Goal: Transaction & Acquisition: Subscribe to service/newsletter

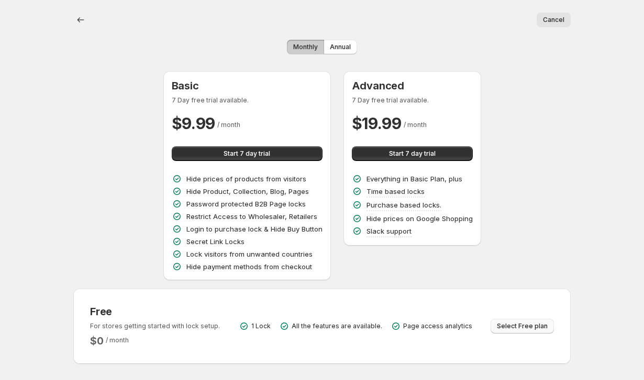
click at [519, 324] on span "Select Free plan" at bounding box center [522, 326] width 51 height 8
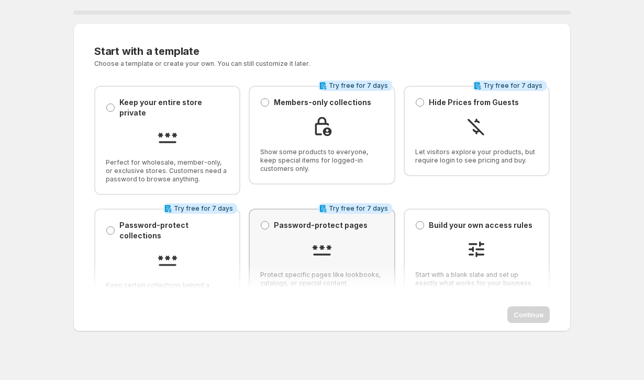
click at [278, 239] on div at bounding box center [321, 251] width 123 height 24
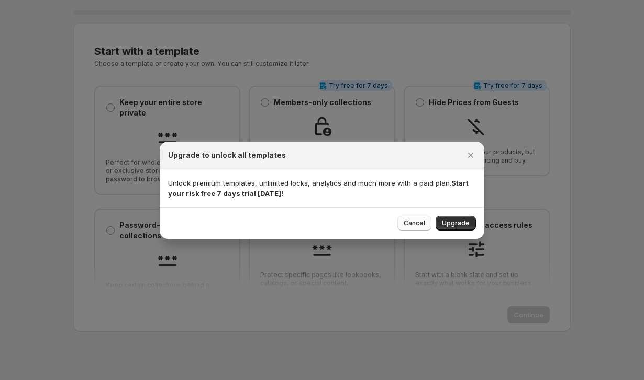
click at [418, 227] on span "Cancel" at bounding box center [413, 223] width 21 height 8
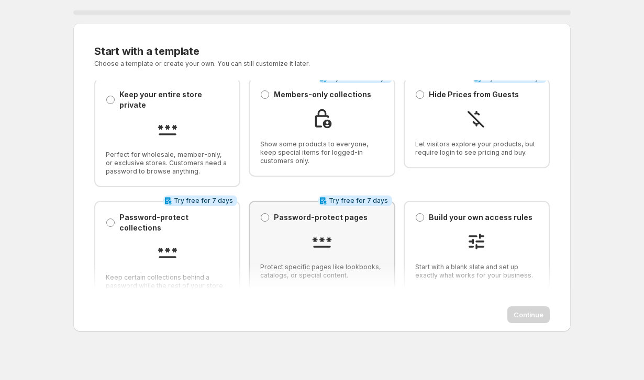
scroll to position [7, 0]
click at [270, 213] on div "Password-protect pages Password-protect pages" at bounding box center [313, 218] width 107 height 10
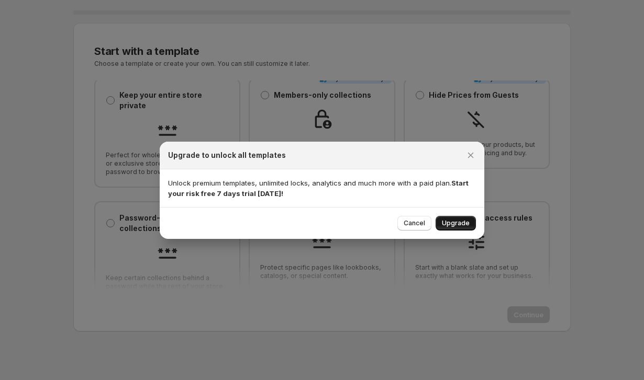
click at [454, 219] on button "Upgrade" at bounding box center [455, 223] width 40 height 15
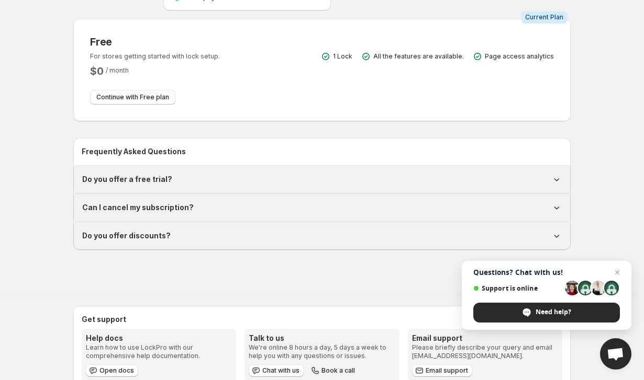
scroll to position [270, 0]
click at [621, 271] on span "Close chat" at bounding box center [617, 272] width 13 height 13
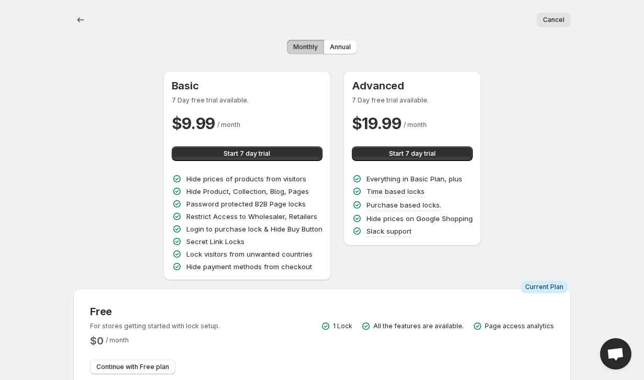
scroll to position [0, 0]
click at [266, 154] on span "Start 7 day trial" at bounding box center [246, 154] width 47 height 8
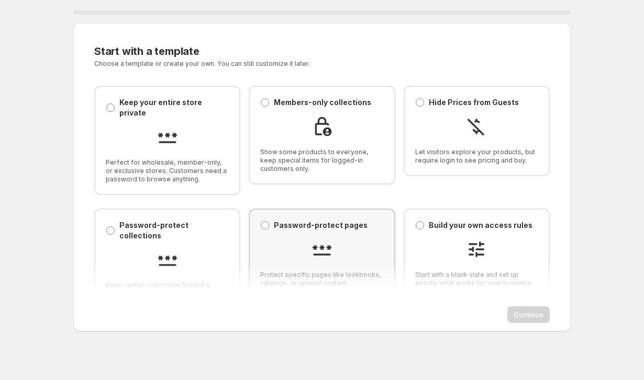
click at [308, 241] on div at bounding box center [321, 251] width 123 height 24
click at [518, 313] on span "Continue" at bounding box center [528, 315] width 30 height 10
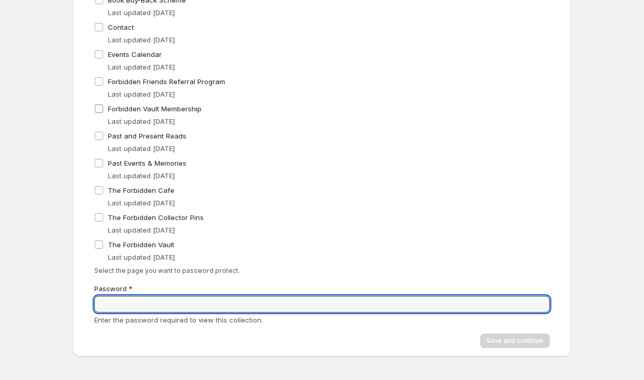
scroll to position [160, 0]
